Goal: Transaction & Acquisition: Purchase product/service

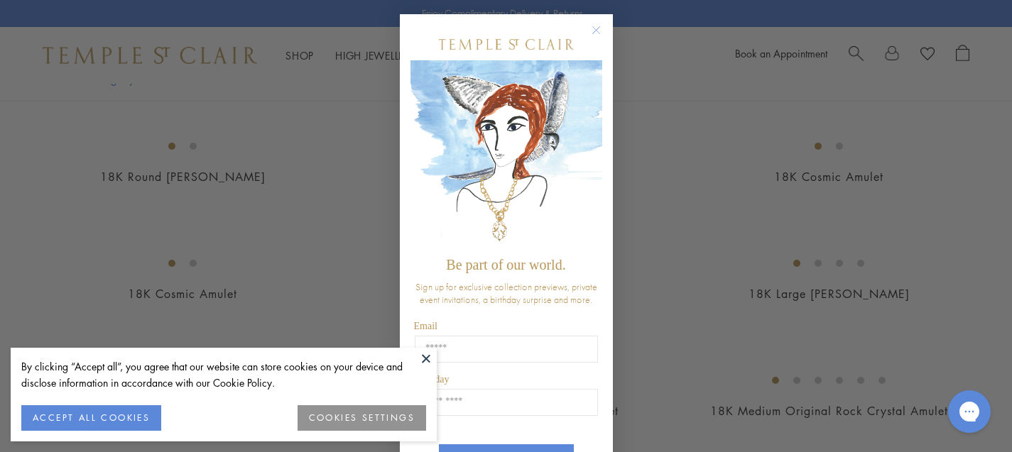
scroll to position [1111, 0]
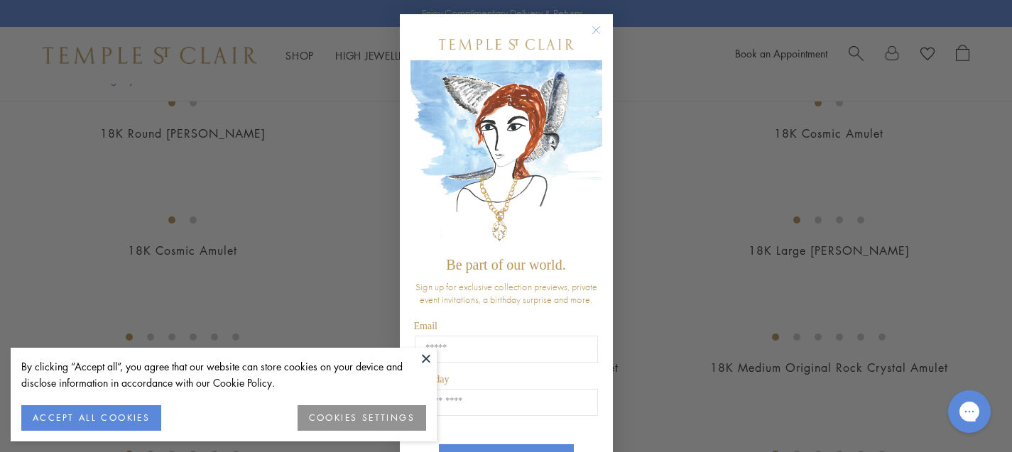
click at [592, 31] on circle "Close dialog" at bounding box center [595, 30] width 17 height 17
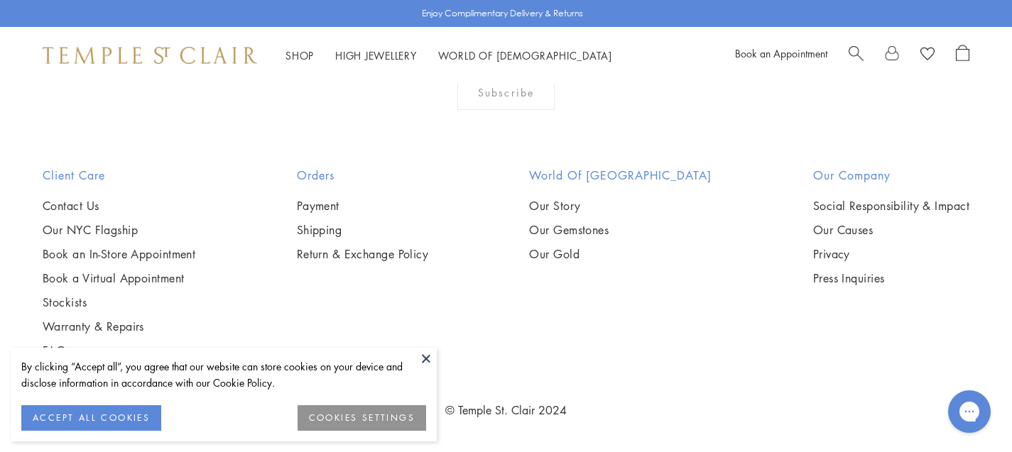
scroll to position [4163, 0]
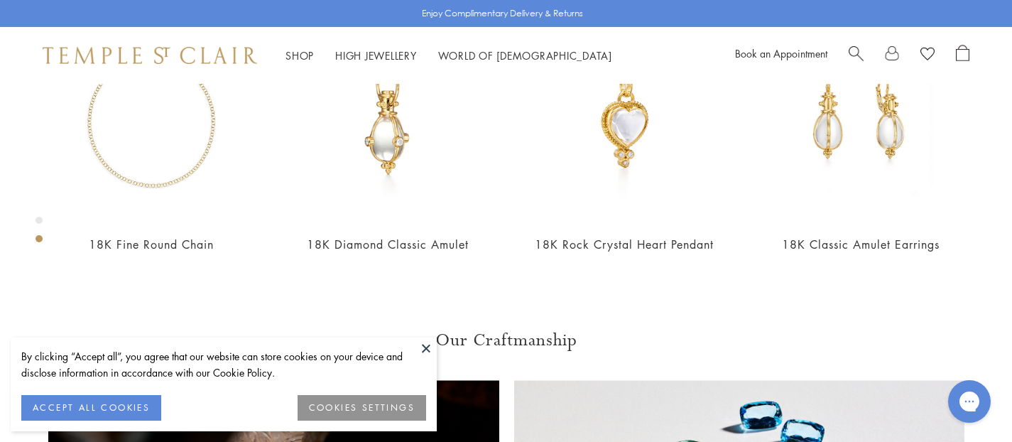
scroll to position [670, 0]
click at [425, 342] on button at bounding box center [425, 347] width 21 height 21
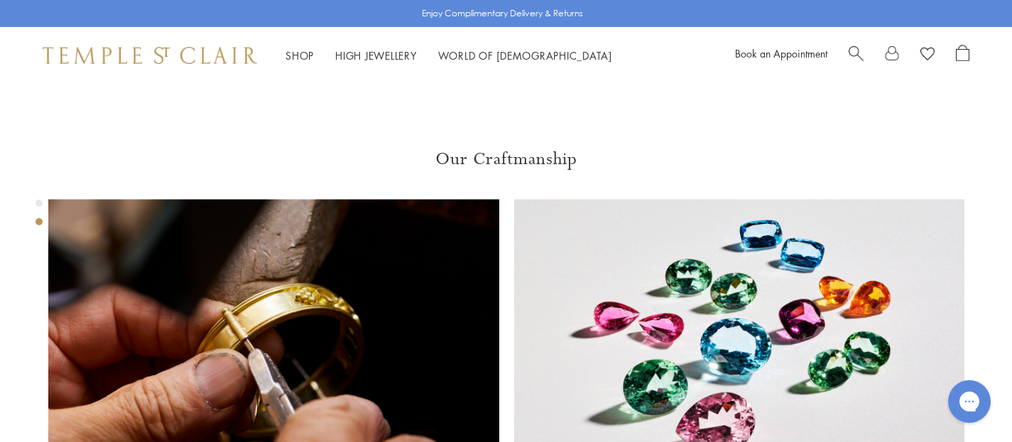
scroll to position [868, 0]
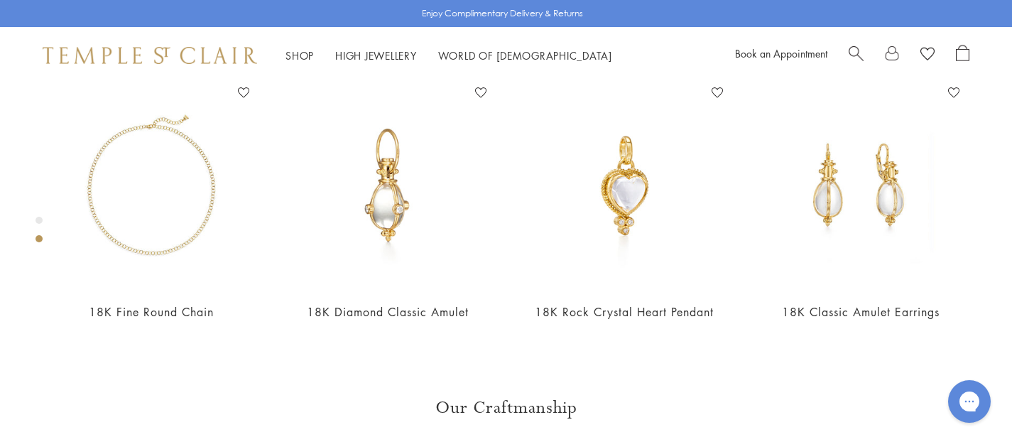
scroll to position [703, 0]
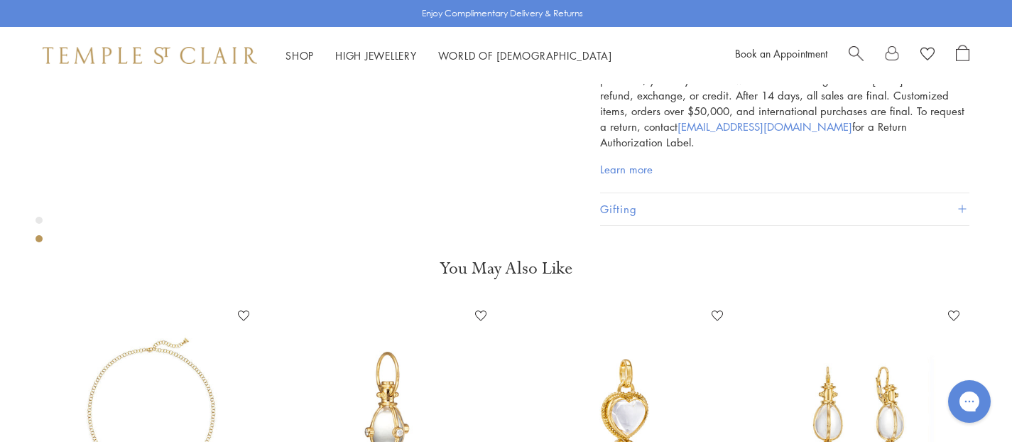
scroll to position [752, 0]
